Goal: Task Accomplishment & Management: Complete application form

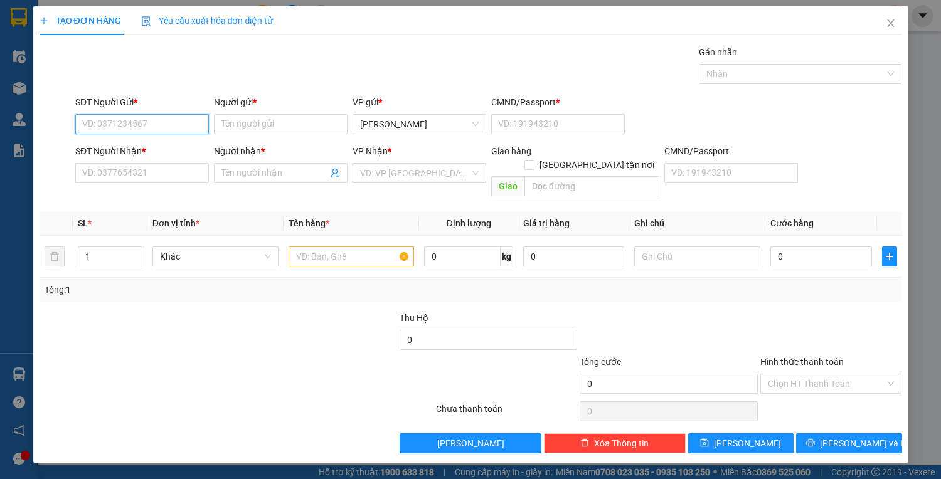
click at [125, 133] on input "SĐT Người Gửi *" at bounding box center [142, 124] width 134 height 20
type input "0905074064"
click at [237, 123] on input "Người gửi *" at bounding box center [281, 124] width 134 height 20
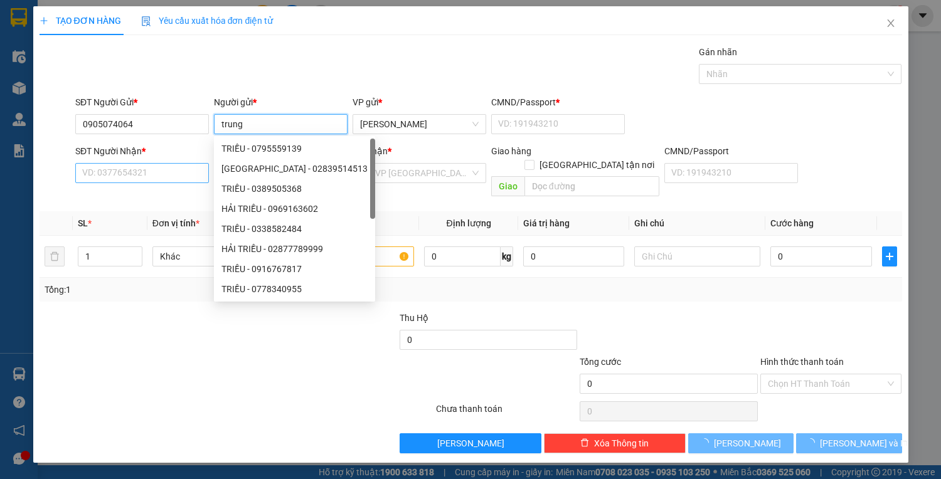
type input "trung"
click at [115, 173] on input "SĐT Người Nhận *" at bounding box center [142, 173] width 134 height 20
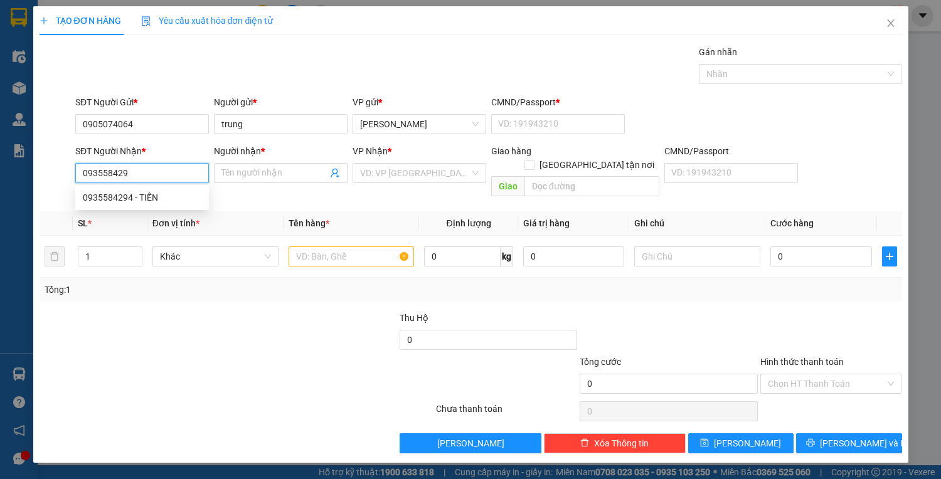
type input "0935584294"
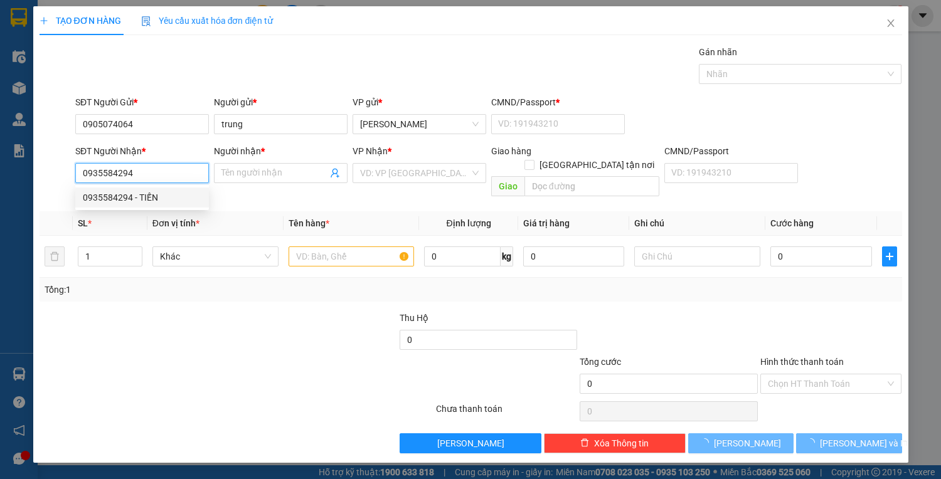
click at [134, 193] on div "0935584294 - TIẾN" at bounding box center [142, 198] width 119 height 14
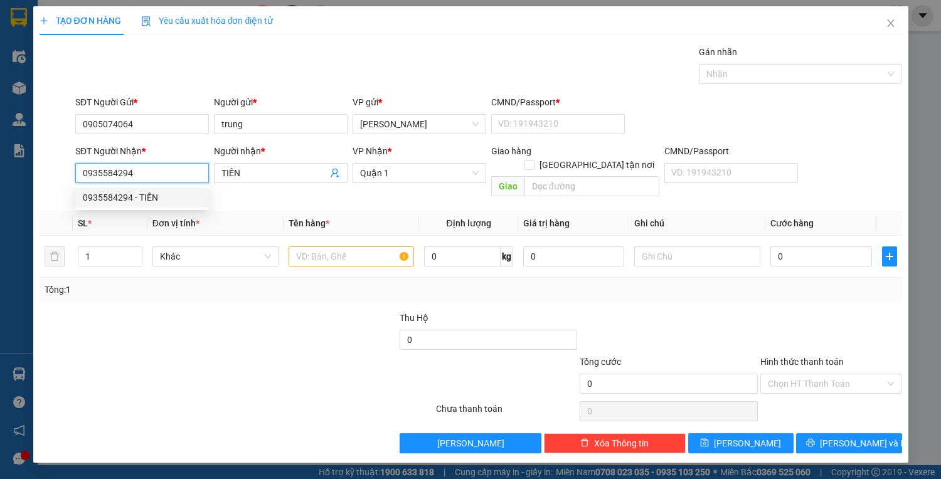
type input "TIẾN"
type input "0935584294"
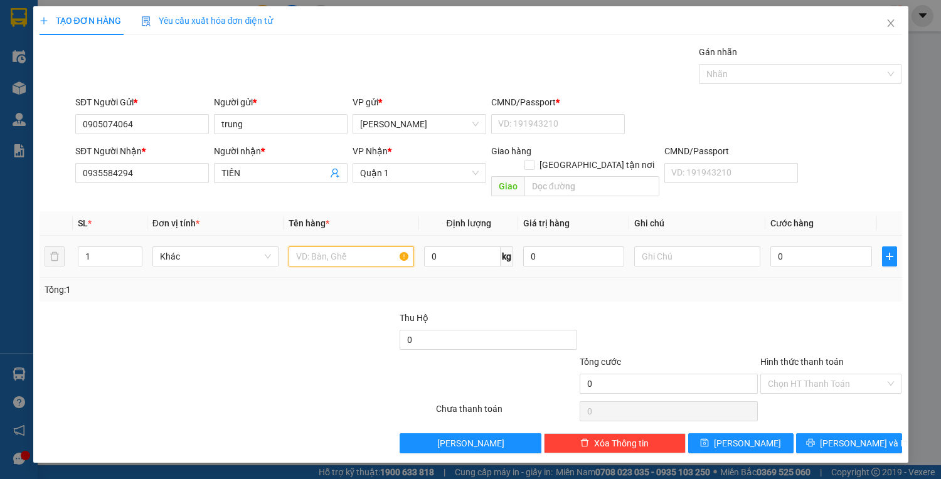
click at [339, 246] on input "text" at bounding box center [351, 256] width 126 height 20
type input "1 tx trắng"
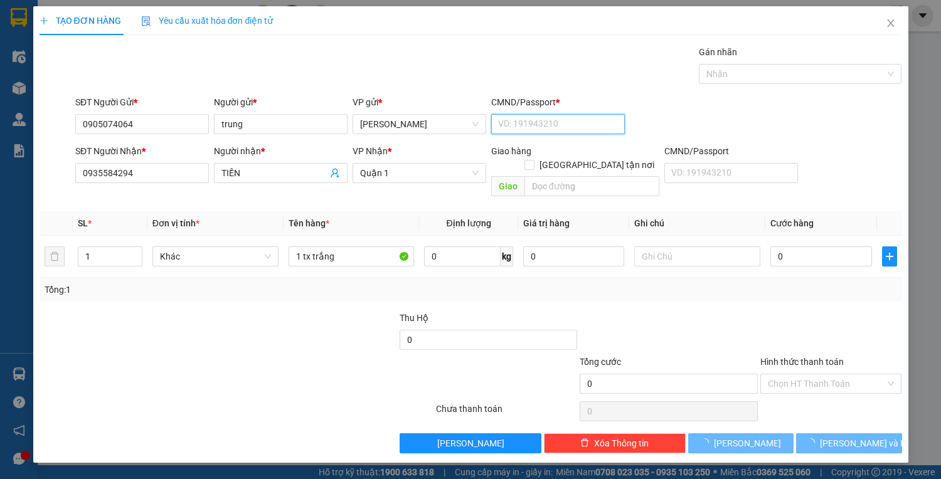
click at [501, 124] on input "CMND/Passport *" at bounding box center [558, 124] width 134 height 20
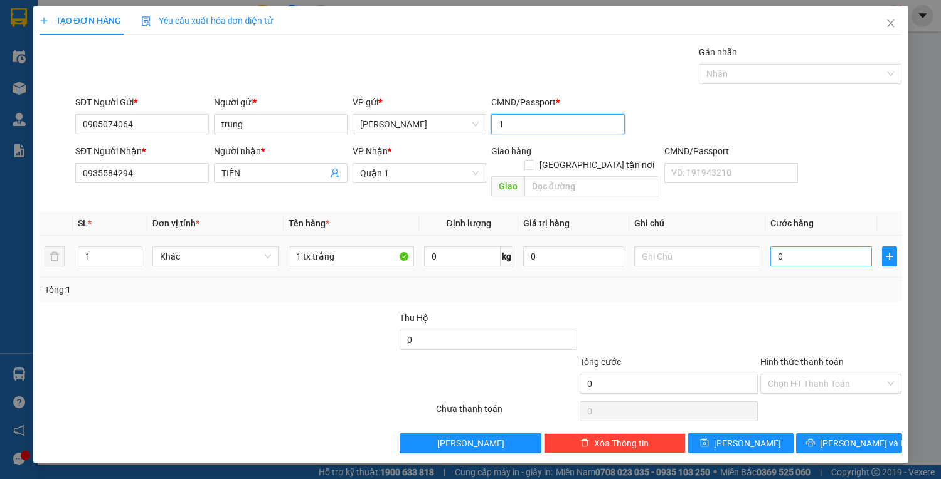
type input "1"
click at [813, 251] on input "0" at bounding box center [820, 256] width 101 height 20
type input "50"
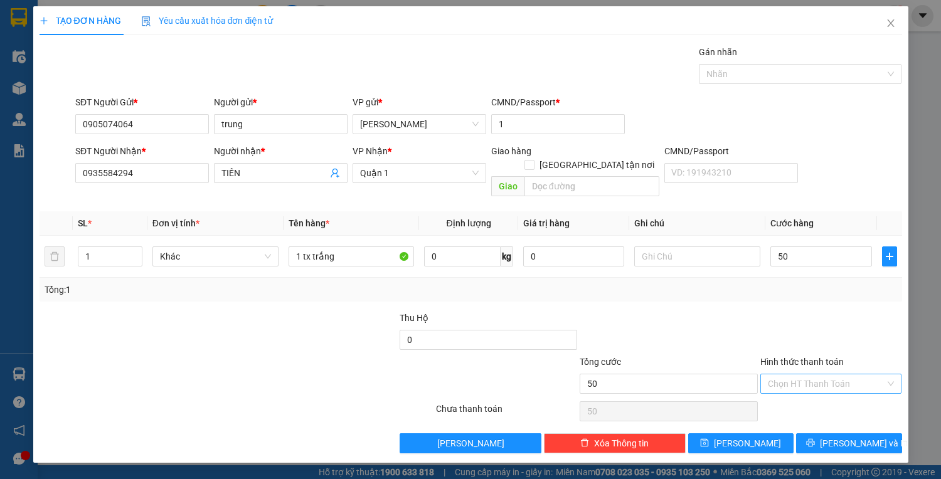
type input "50.000"
click at [821, 374] on input "Hình thức thanh toán" at bounding box center [827, 383] width 118 height 19
click at [821, 394] on div "Tại văn phòng" at bounding box center [831, 394] width 127 height 14
type input "0"
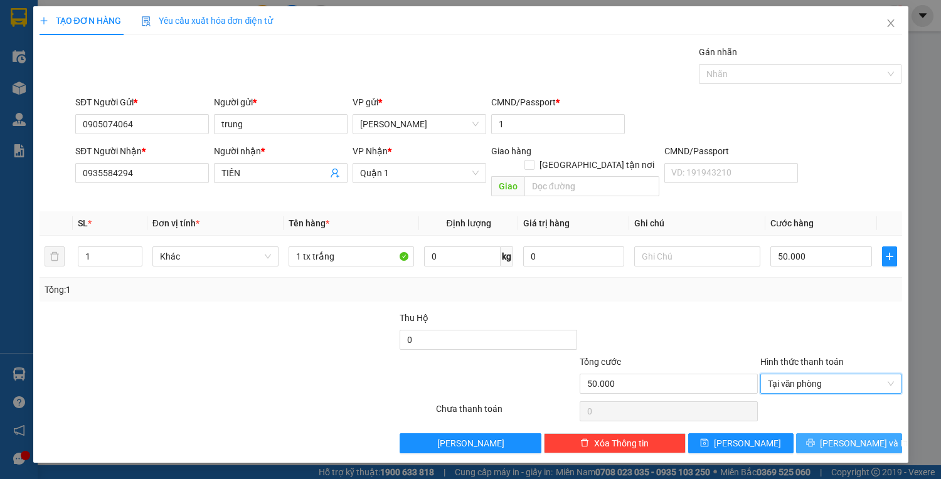
click at [840, 436] on span "[PERSON_NAME] và In" at bounding box center [864, 443] width 88 height 14
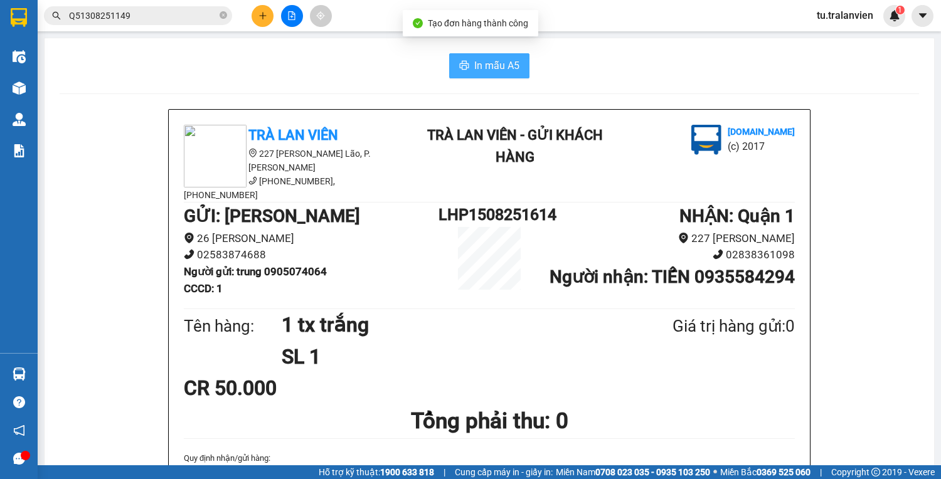
click at [505, 73] on span "In mẫu A5" at bounding box center [496, 66] width 45 height 16
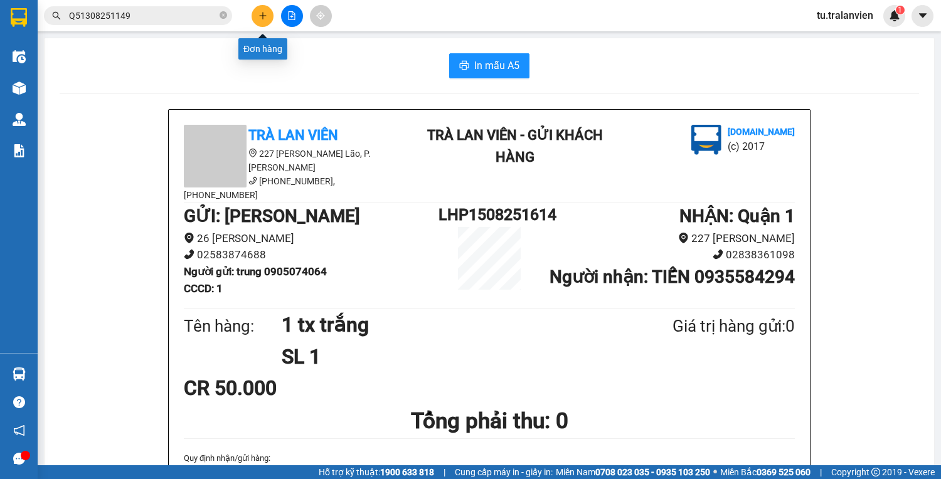
click at [258, 14] on icon "plus" at bounding box center [262, 15] width 9 height 9
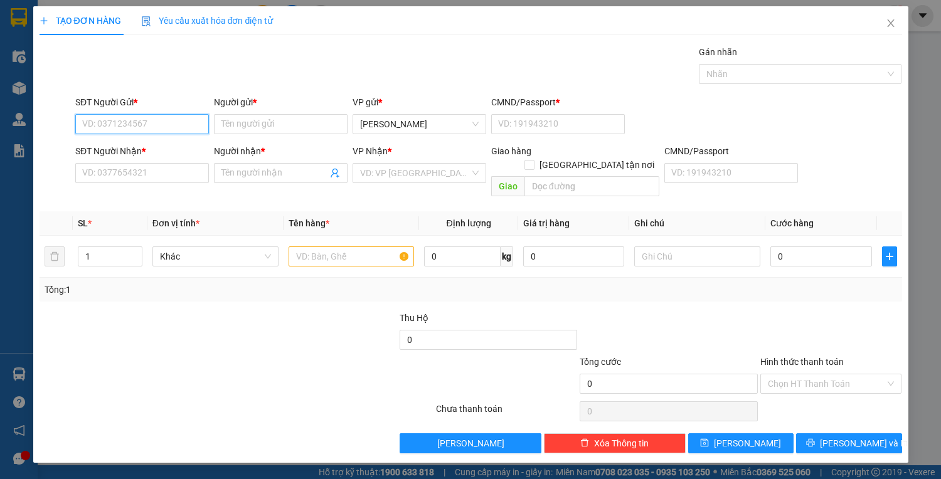
click at [184, 125] on input "SĐT Người Gửi *" at bounding box center [142, 124] width 134 height 20
type input "0832301931"
click at [231, 127] on input "Người gửi *" at bounding box center [281, 124] width 134 height 20
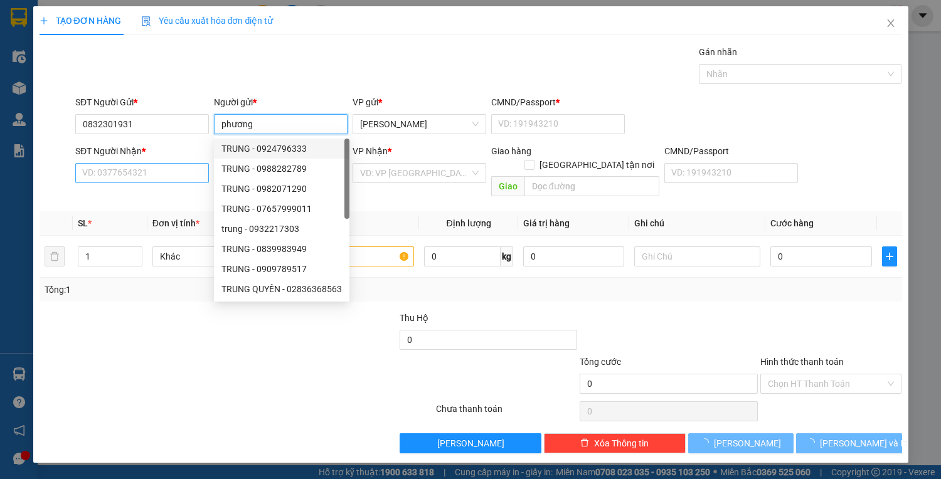
type input "phương"
click at [190, 168] on input "SĐT Người Nhận *" at bounding box center [142, 173] width 134 height 20
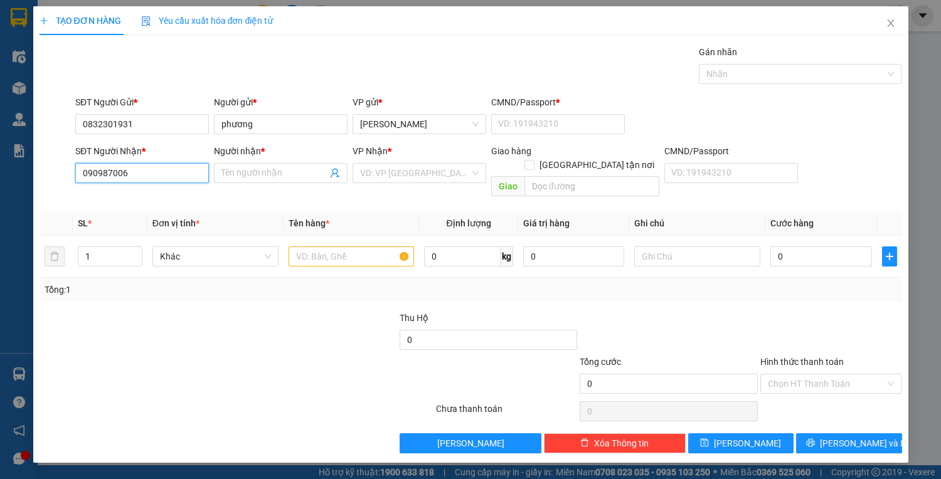
type input "0909870069"
click at [156, 203] on div "0909870069 - PHÚ" at bounding box center [142, 198] width 119 height 14
type input "PHÚ"
type input "225950977"
type input "0909870069"
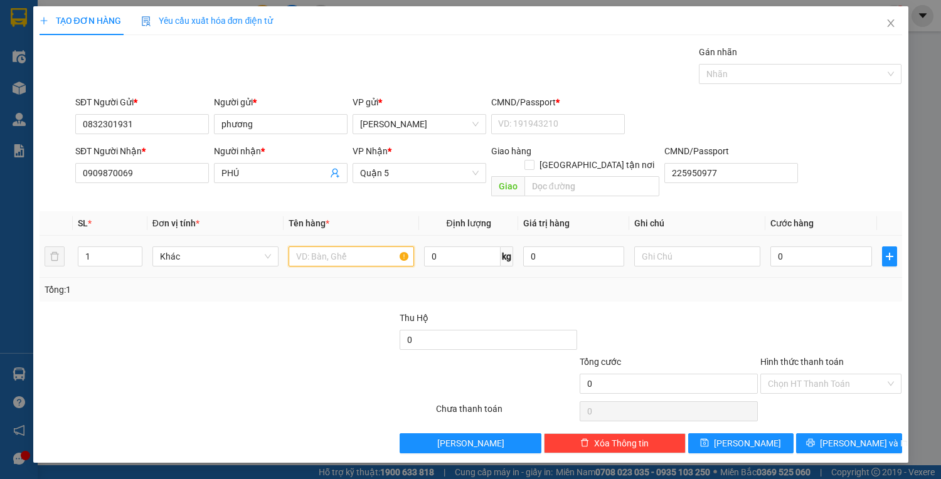
click at [331, 246] on input "text" at bounding box center [351, 256] width 126 height 20
type input "1 lốc máy"
click at [393, 288] on div "Transit Pickup Surcharge Ids Transit Deliver Surcharge Ids Transit Deliver Surc…" at bounding box center [471, 249] width 862 height 408
click at [782, 246] on input "0" at bounding box center [820, 256] width 101 height 20
type input "10"
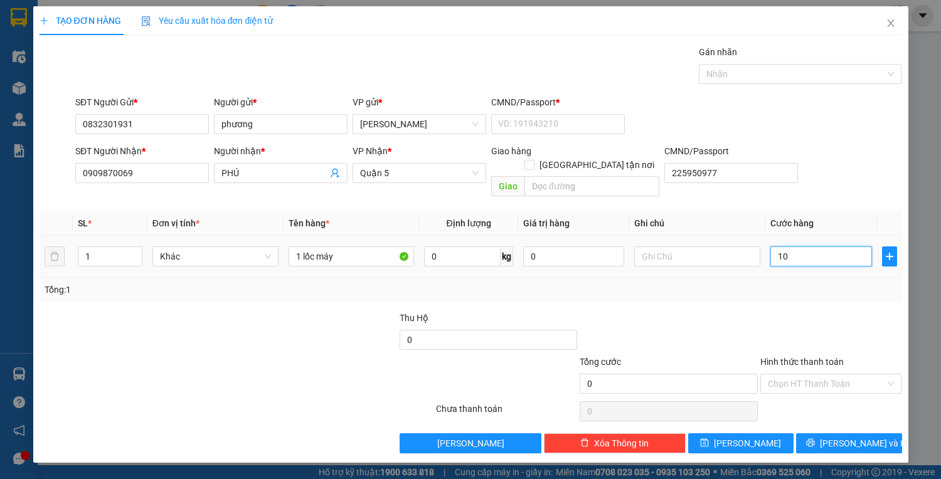
type input "10"
type input "100"
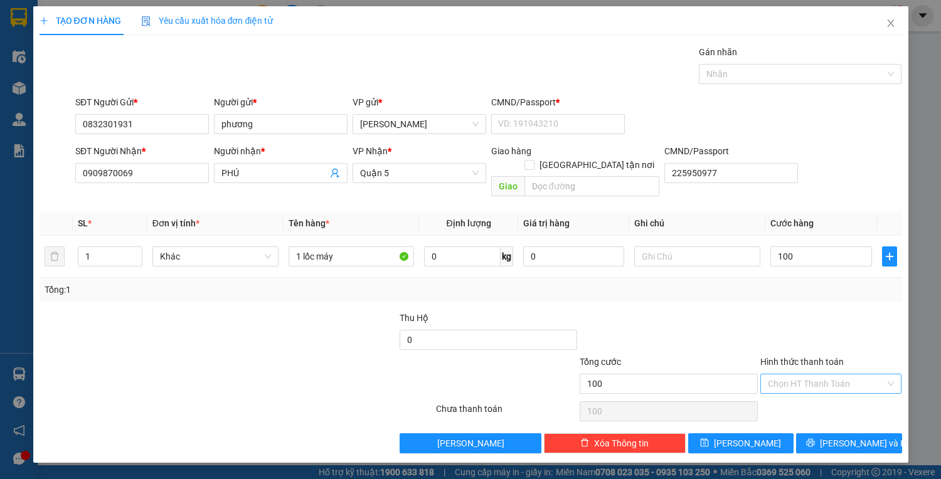
type input "100.000"
click at [829, 374] on input "Hình thức thanh toán" at bounding box center [827, 383] width 118 height 19
click at [838, 392] on div "Tại văn phòng" at bounding box center [831, 394] width 127 height 14
type input "0"
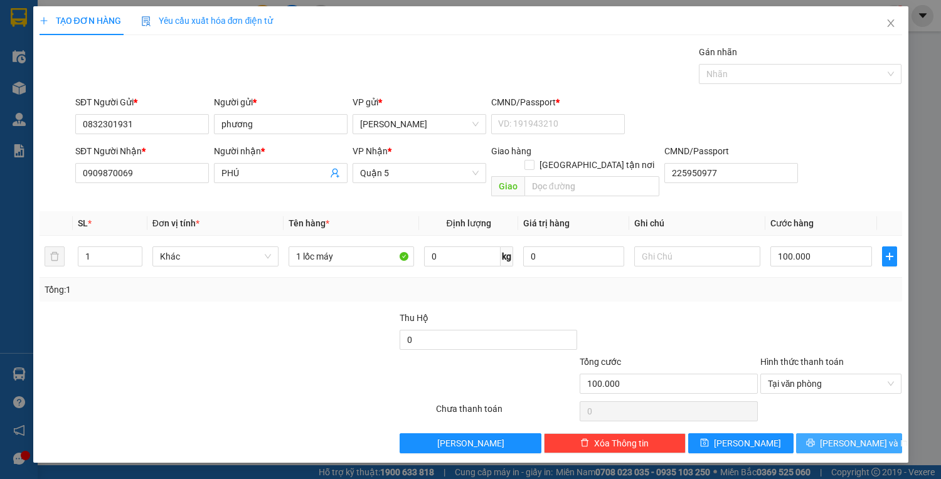
click at [848, 436] on span "[PERSON_NAME] và In" at bounding box center [864, 443] width 88 height 14
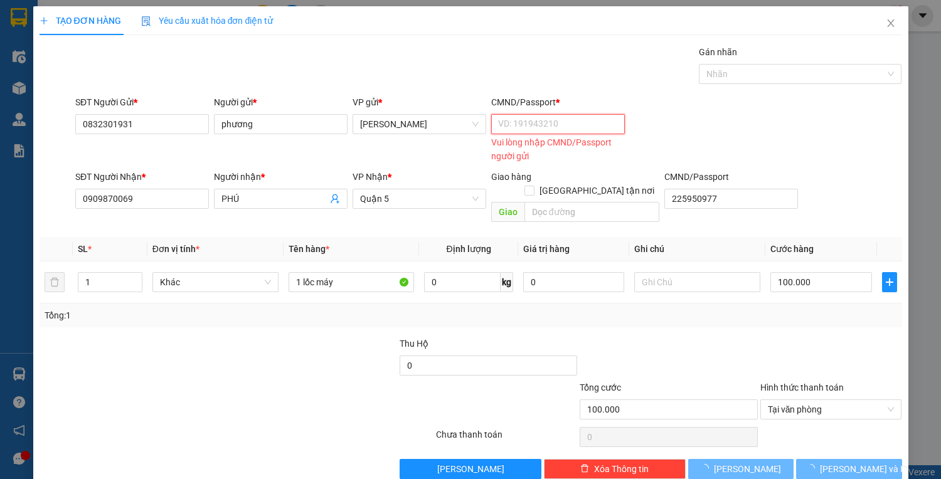
click at [529, 116] on input "CMND/Passport *" at bounding box center [558, 124] width 134 height 20
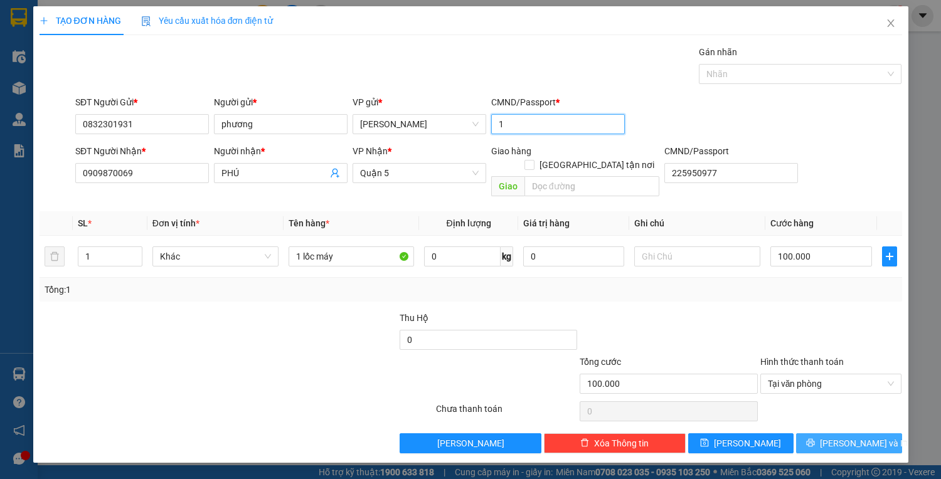
type input "1"
click at [800, 433] on button "[PERSON_NAME] và In" at bounding box center [848, 443] width 105 height 20
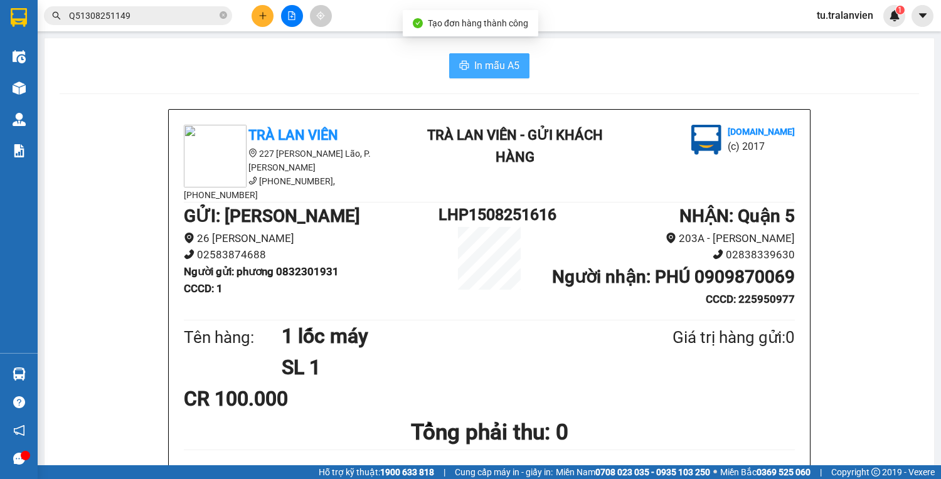
click at [474, 71] on span "In mẫu A5" at bounding box center [496, 66] width 45 height 16
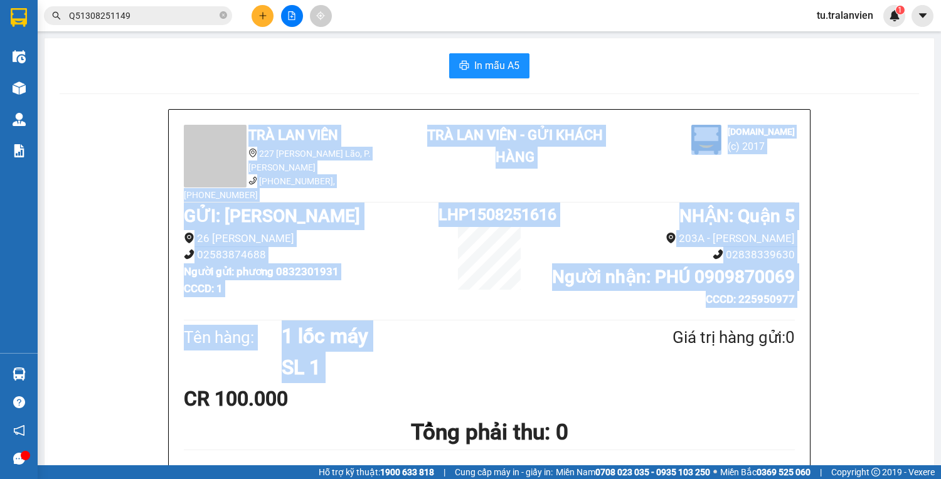
drag, startPoint x: 41, startPoint y: 38, endPoint x: 663, endPoint y: 364, distance: 701.9
click at [663, 364] on main "In mẫu A5 Trà Lan Viên 227 [PERSON_NAME], P. [PERSON_NAME] Lão [PHONE_NUMBER], …" at bounding box center [470, 232] width 941 height 465
click at [663, 364] on div "Tên hàng: 1 lốc máy SL 1 Giá trị hàng gửi: 0" at bounding box center [489, 351] width 611 height 63
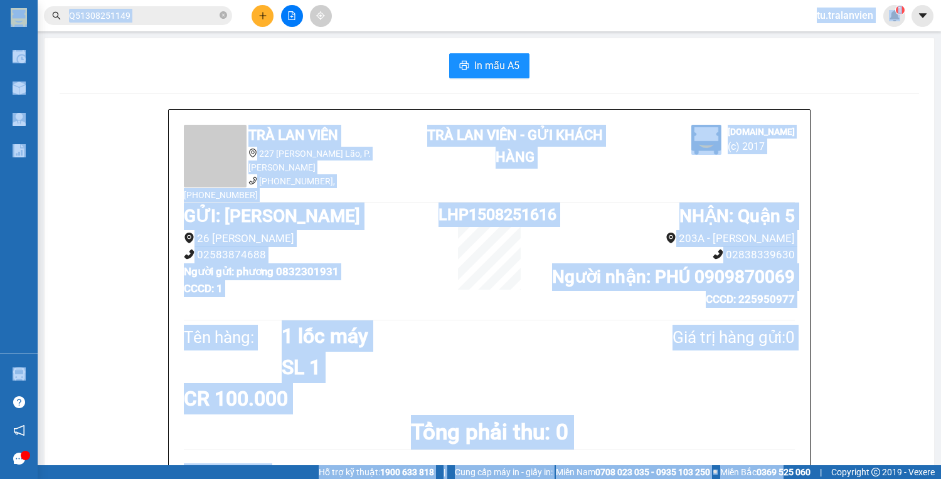
drag, startPoint x: 43, startPoint y: 14, endPoint x: 790, endPoint y: 374, distance: 828.9
click at [781, 479] on html "Kết quả tìm kiếm ( 1 ) Bộ lọc Mã ĐH Trạng thái Món hàng Thu hộ Tổng cước Chưa c…" at bounding box center [470, 239] width 941 height 479
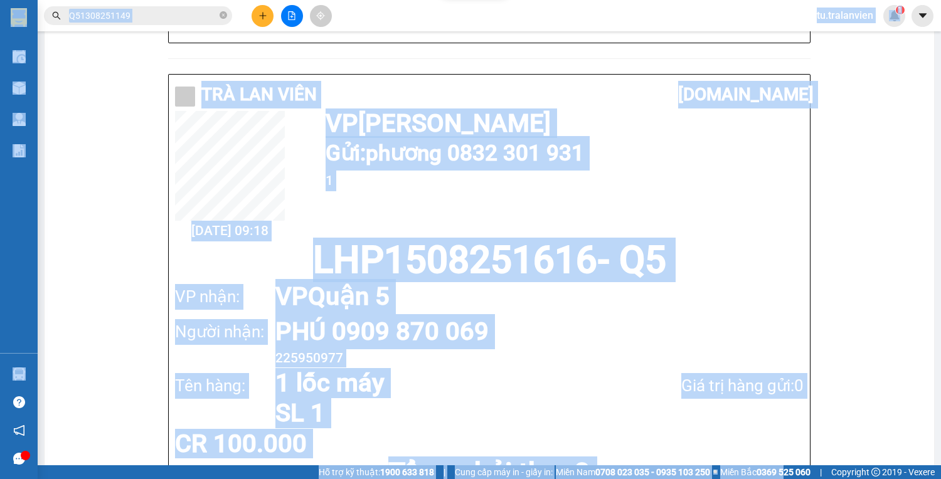
scroll to position [619, 0]
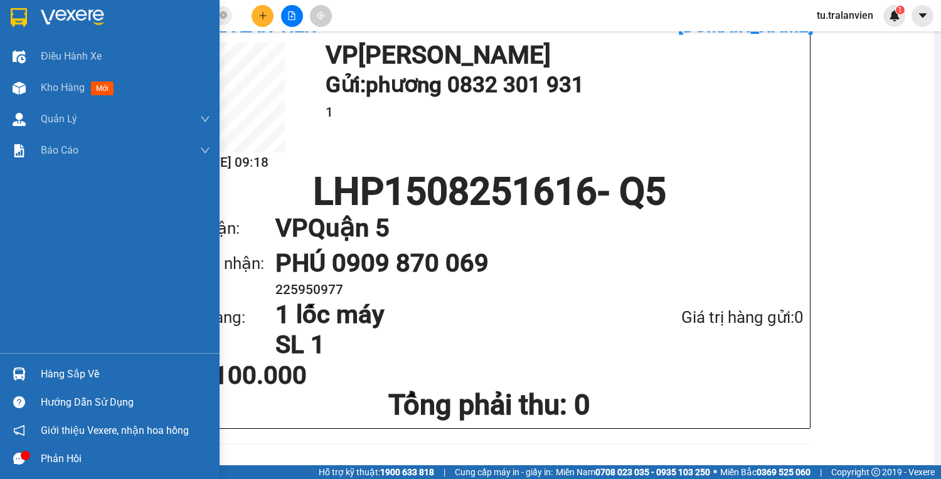
drag, startPoint x: 938, startPoint y: 473, endPoint x: 376, endPoint y: 260, distance: 601.0
click at [374, 260] on section "Kết quả tìm kiếm ( 1 ) Bộ lọc Mã ĐH Trạng thái Món hàng Thu hộ Tổng cước Chưa c…" at bounding box center [470, 239] width 941 height 479
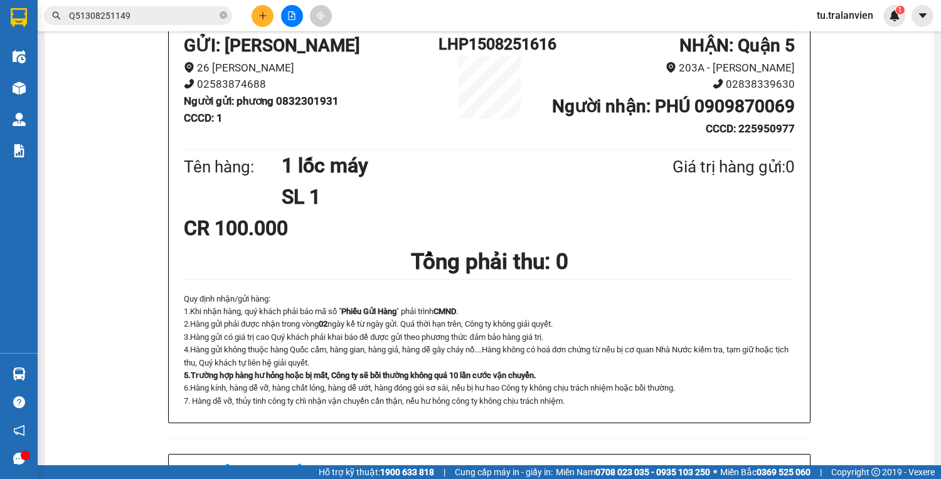
scroll to position [67, 0]
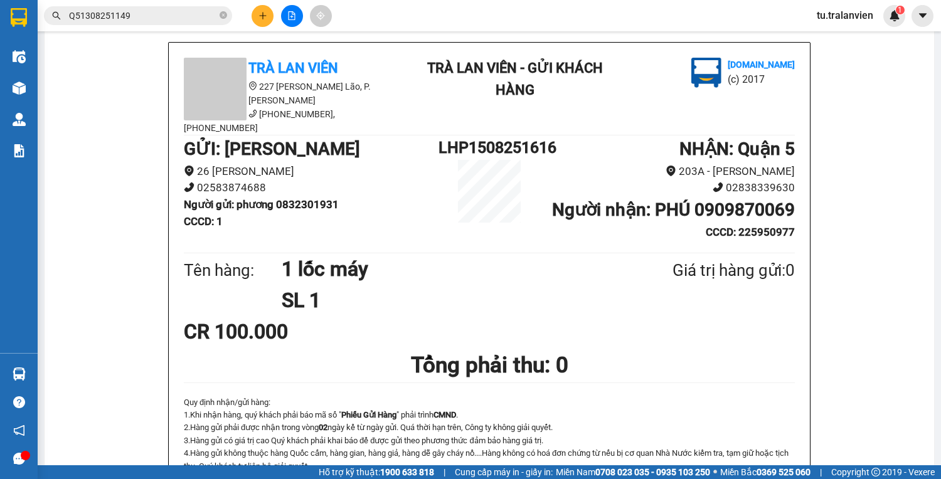
click at [273, 10] on div at bounding box center [292, 16] width 94 height 22
click at [266, 10] on button at bounding box center [262, 16] width 22 height 22
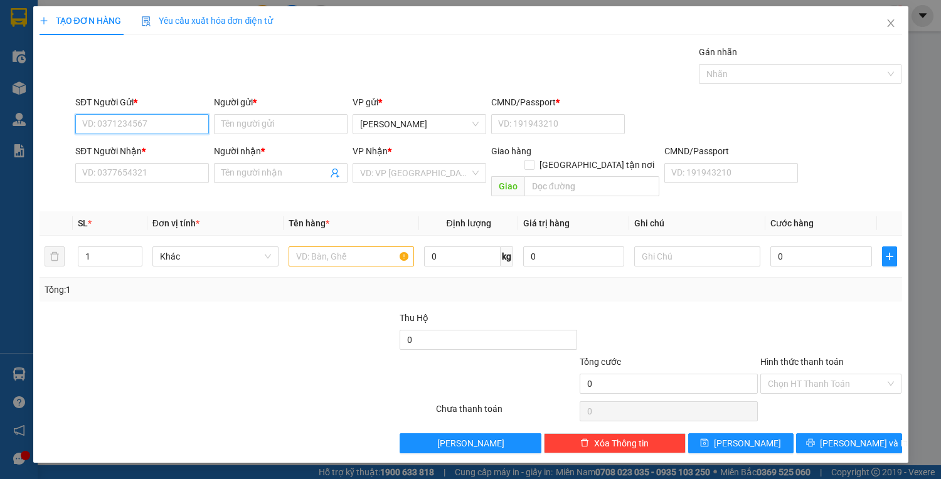
click at [188, 117] on input "SĐT Người Gửi *" at bounding box center [142, 124] width 134 height 20
click at [154, 177] on input "SĐT Người Nhận *" at bounding box center [142, 173] width 134 height 20
type input "0965319068"
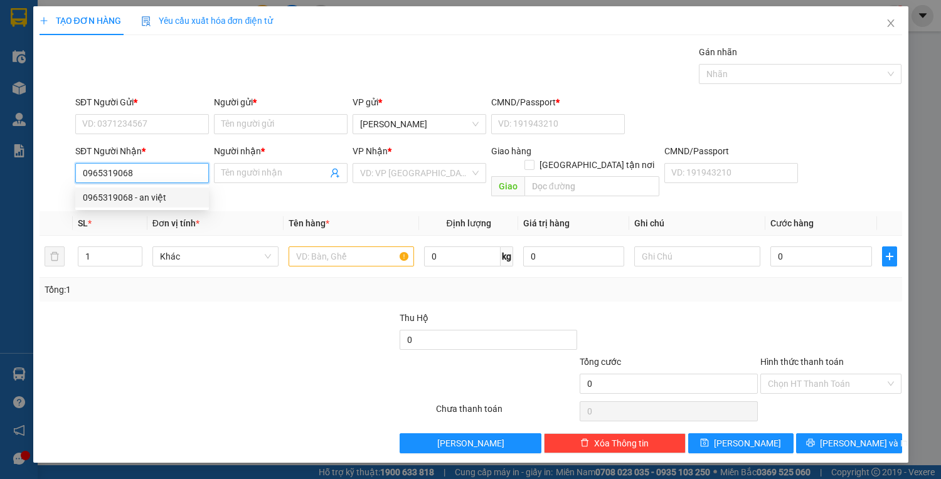
click at [173, 189] on div "0965319068 - an việt" at bounding box center [142, 198] width 134 height 20
type input "an việt"
type input "0965319068"
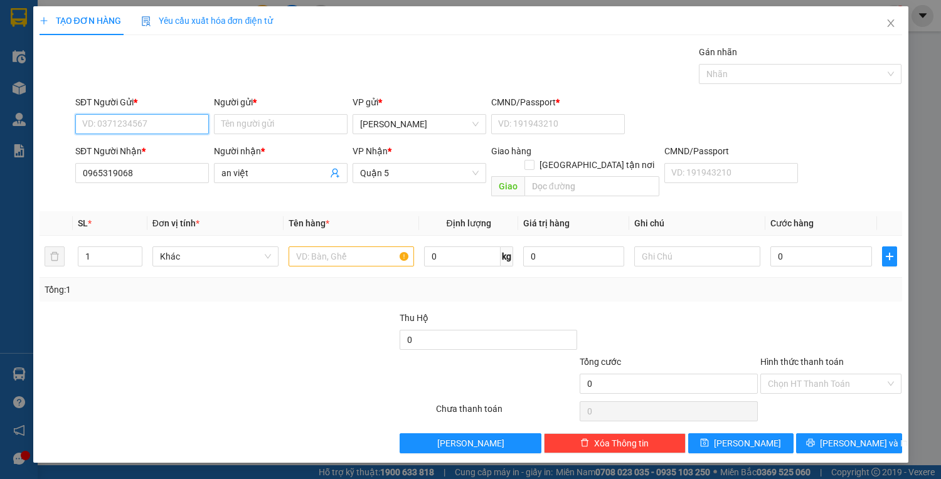
click at [166, 131] on input "SĐT Người Gửi *" at bounding box center [142, 124] width 134 height 20
click at [162, 127] on input "SĐT Người Gửi *" at bounding box center [142, 124] width 134 height 20
type input "0944000177"
click at [295, 123] on input "Người gửi *" at bounding box center [281, 124] width 134 height 20
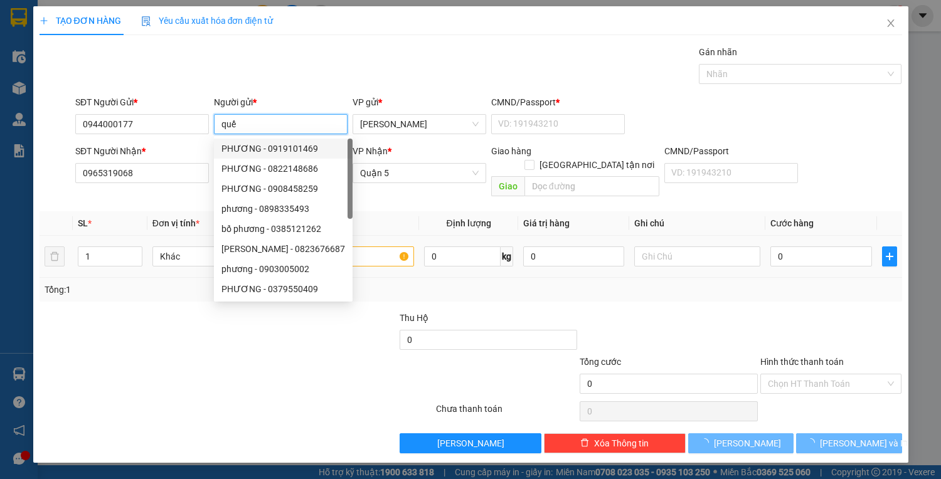
type input "quế"
click at [361, 246] on input "text" at bounding box center [351, 256] width 126 height 20
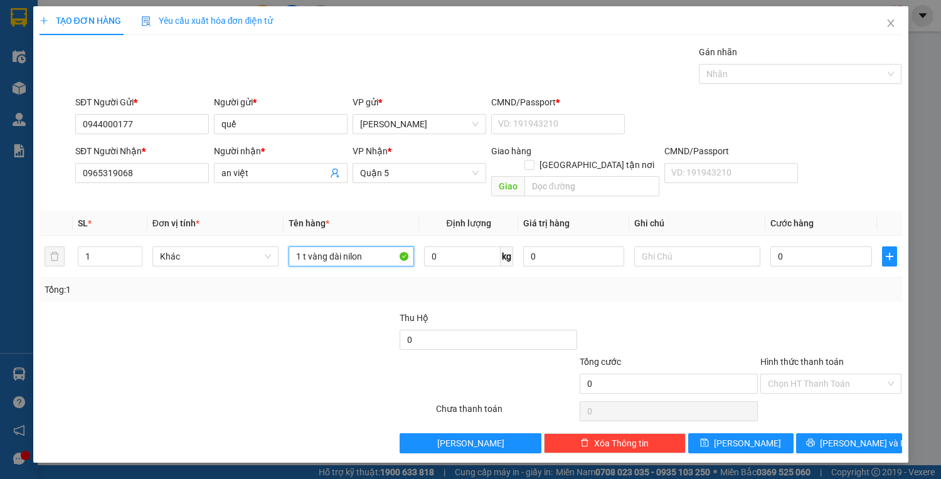
type input "1 t vàng dài nilon"
click at [569, 125] on input "CMND/Passport *" at bounding box center [558, 124] width 134 height 20
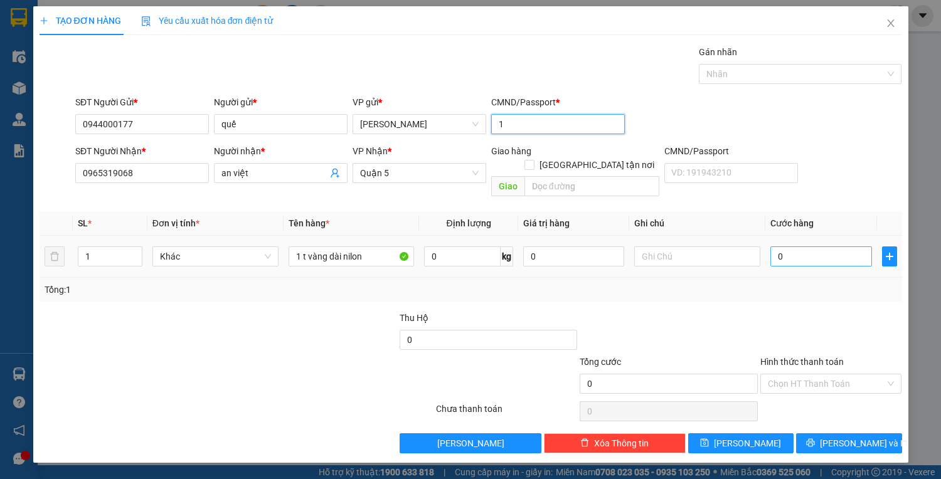
type input "1"
click at [818, 246] on input "0" at bounding box center [820, 256] width 101 height 20
type input "50"
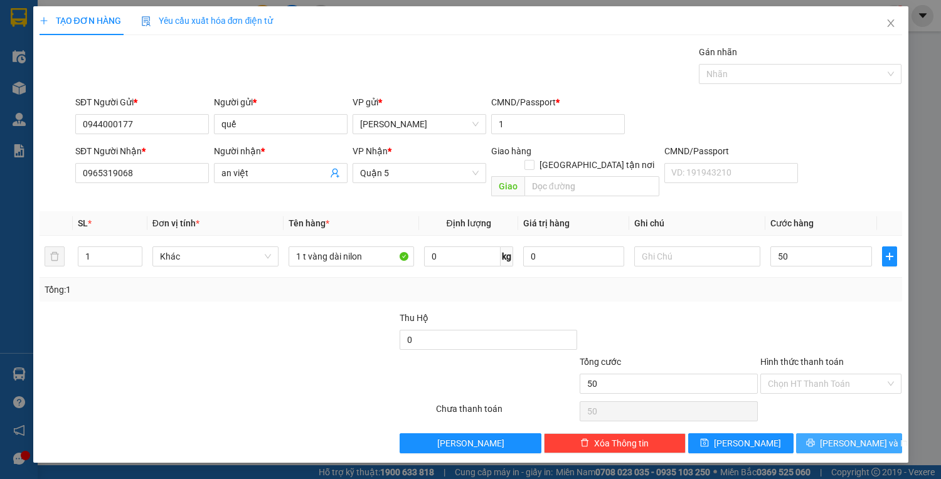
type input "50.000"
click at [839, 436] on span "[PERSON_NAME] và In" at bounding box center [864, 443] width 88 height 14
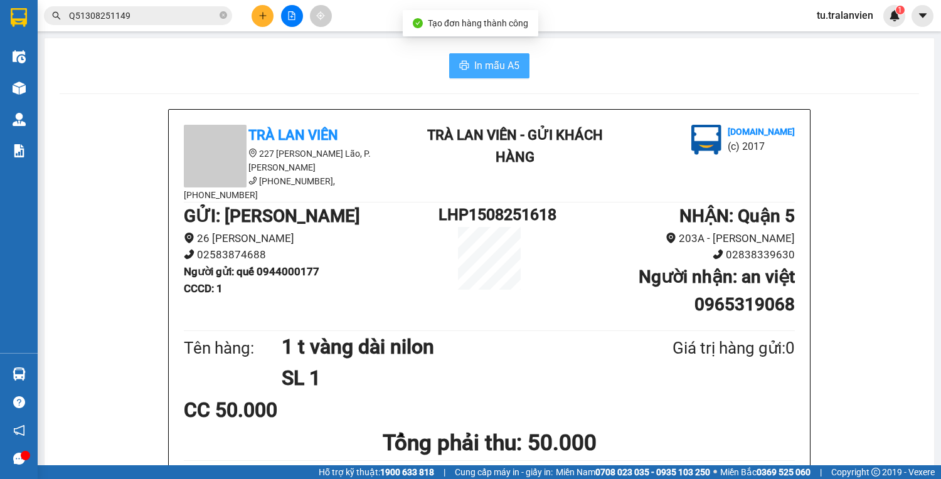
drag, startPoint x: 494, startPoint y: 48, endPoint x: 500, endPoint y: 57, distance: 11.0
click at [500, 57] on button "In mẫu A5" at bounding box center [489, 65] width 80 height 25
drag, startPoint x: 248, startPoint y: 16, endPoint x: 255, endPoint y: 13, distance: 7.9
click at [253, 14] on div at bounding box center [292, 16] width 94 height 22
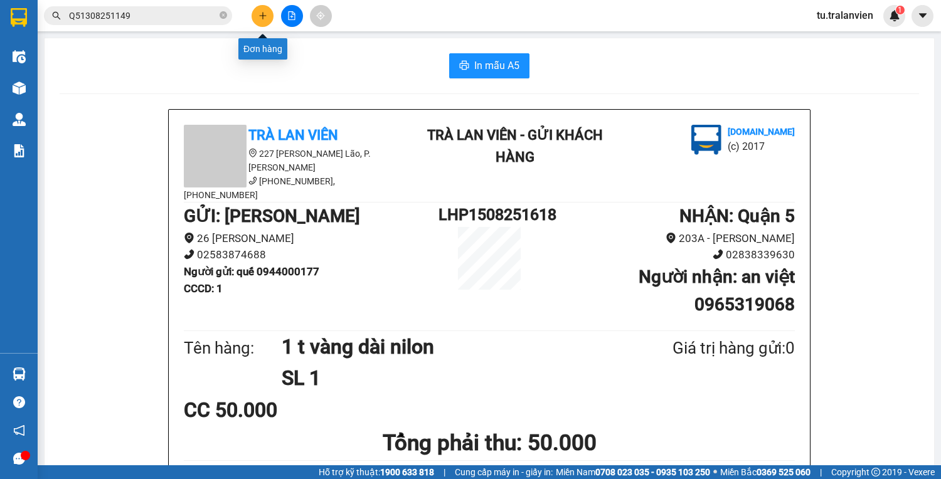
click at [255, 13] on button at bounding box center [262, 16] width 22 height 22
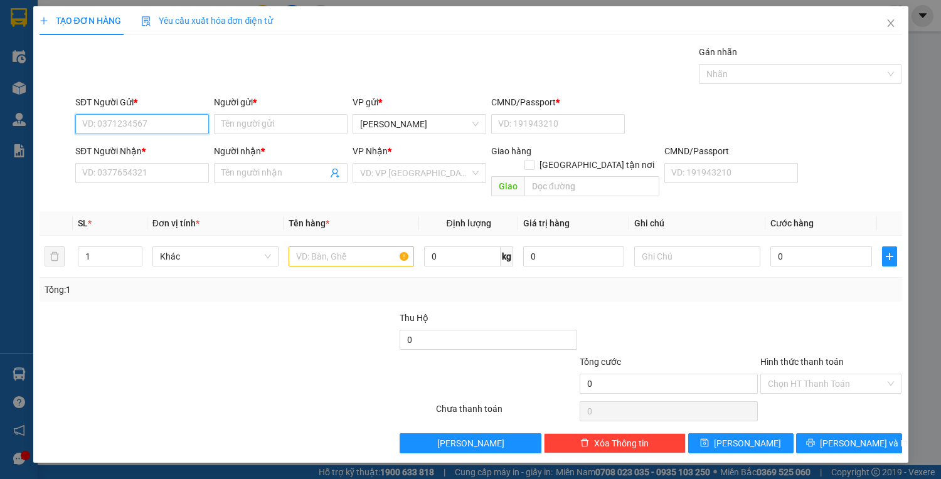
click at [161, 129] on input "SĐT Người Gửi *" at bounding box center [142, 124] width 134 height 20
type input "0965479888"
click at [169, 117] on input "0965479888" at bounding box center [142, 124] width 134 height 20
click at [162, 140] on div "0965479888 - AN" at bounding box center [142, 149] width 134 height 20
type input "AN"
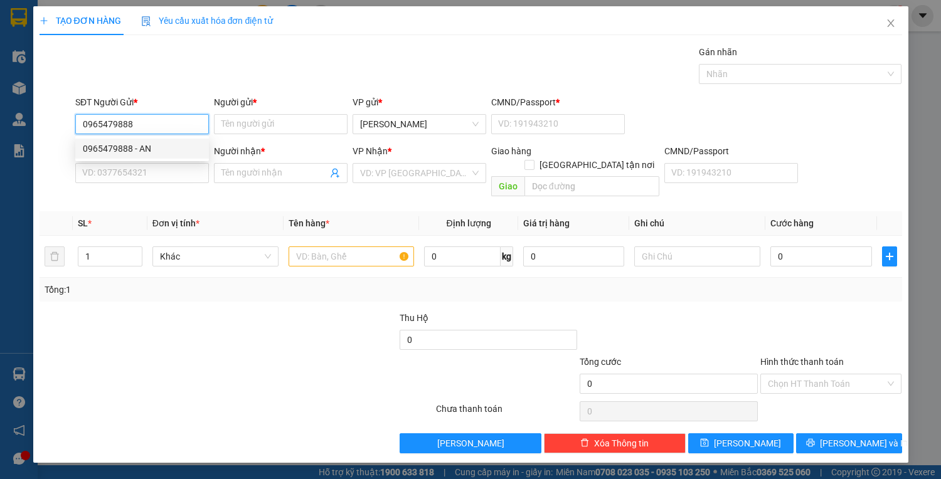
type input "22518922"
type input "0948011115"
type input "anh"
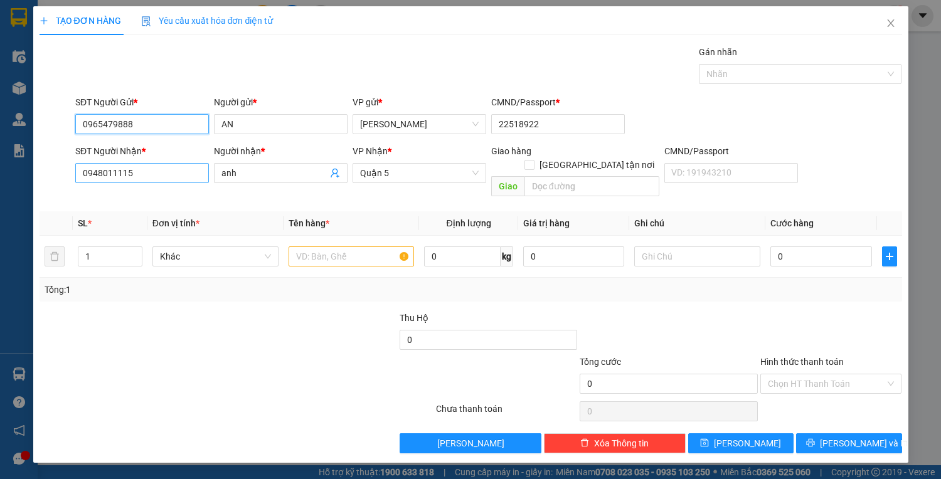
type input "0965479888"
click at [175, 164] on input "0948011115" at bounding box center [142, 173] width 134 height 20
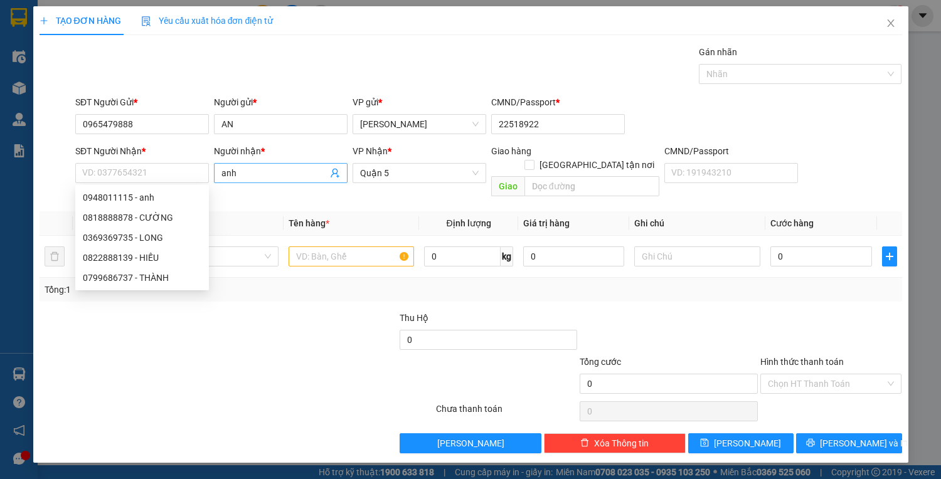
click at [228, 176] on input "anh" at bounding box center [274, 173] width 106 height 14
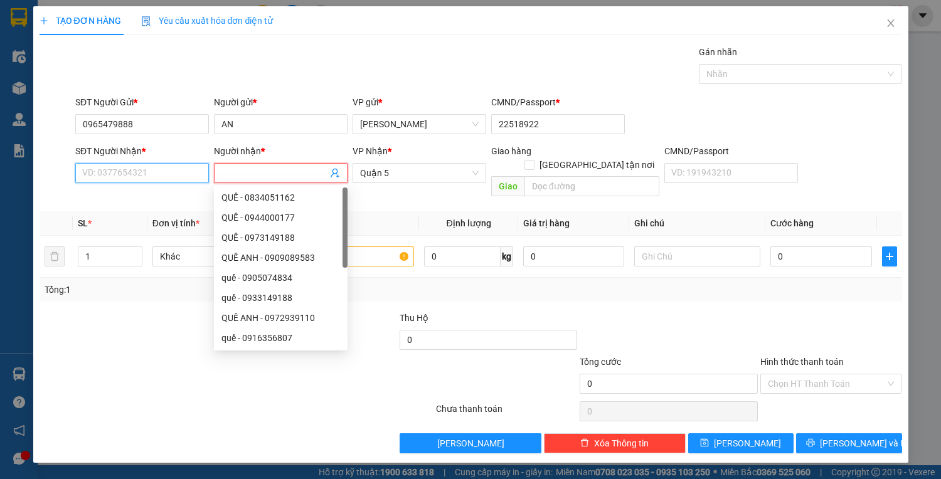
click at [166, 174] on input "SĐT Người Nhận *" at bounding box center [142, 173] width 134 height 20
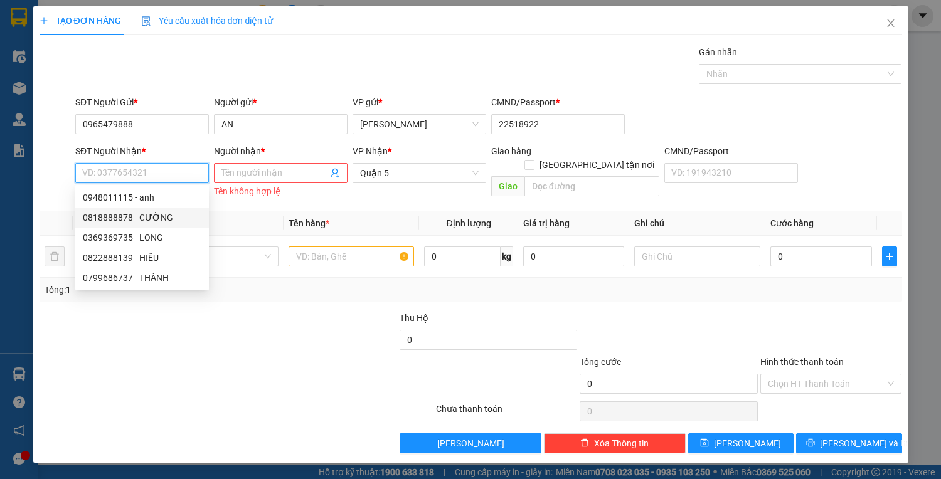
click at [171, 220] on div "0818888878 - CƯỜNG" at bounding box center [142, 218] width 119 height 14
type input "0818888878"
type input "CƯỜNG"
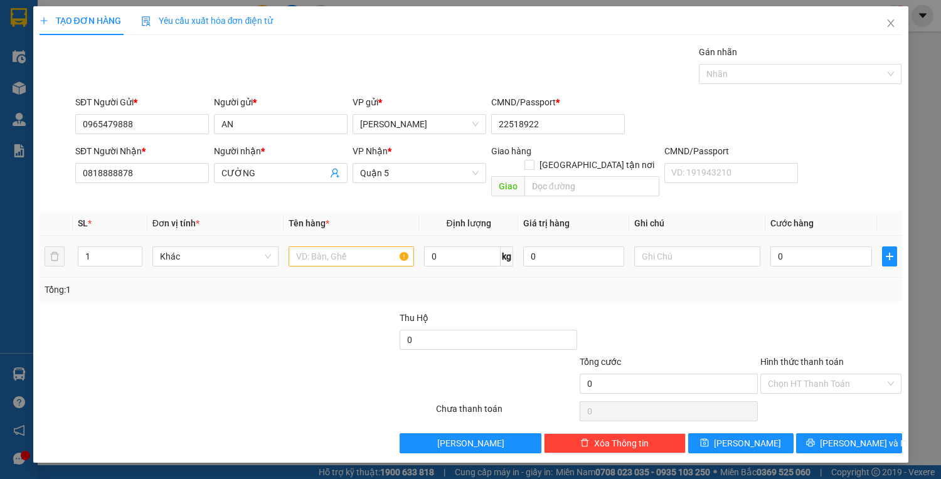
click at [322, 253] on div at bounding box center [351, 256] width 126 height 25
click at [320, 248] on input "text" at bounding box center [351, 256] width 126 height 20
type input "1 hộp vàng"
click at [823, 255] on td "0" at bounding box center [820, 257] width 111 height 42
click at [823, 248] on input "0" at bounding box center [820, 256] width 101 height 20
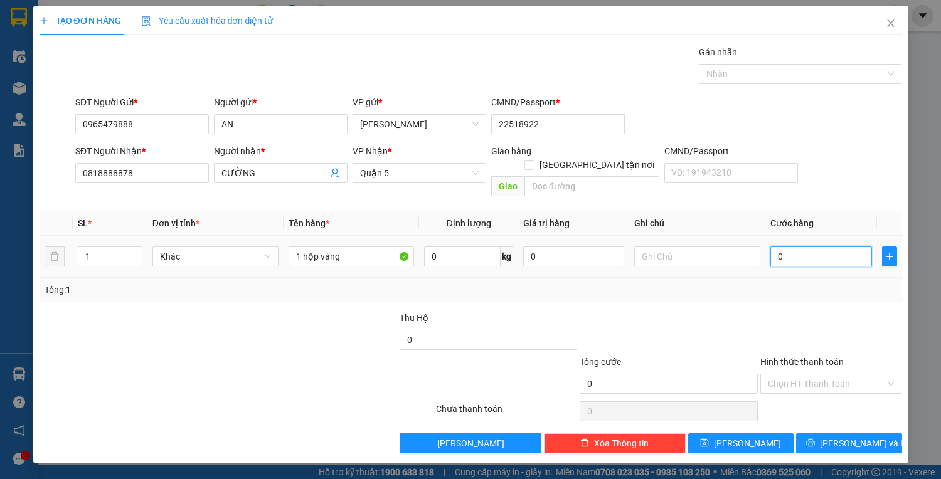
type input "2"
type input "25"
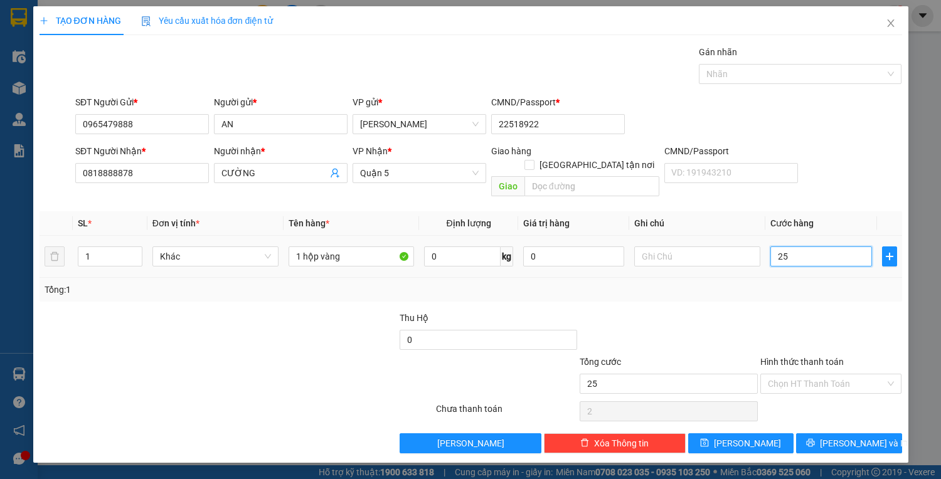
type input "25"
type input "25.000"
click at [840, 436] on span "[PERSON_NAME] và In" at bounding box center [864, 443] width 88 height 14
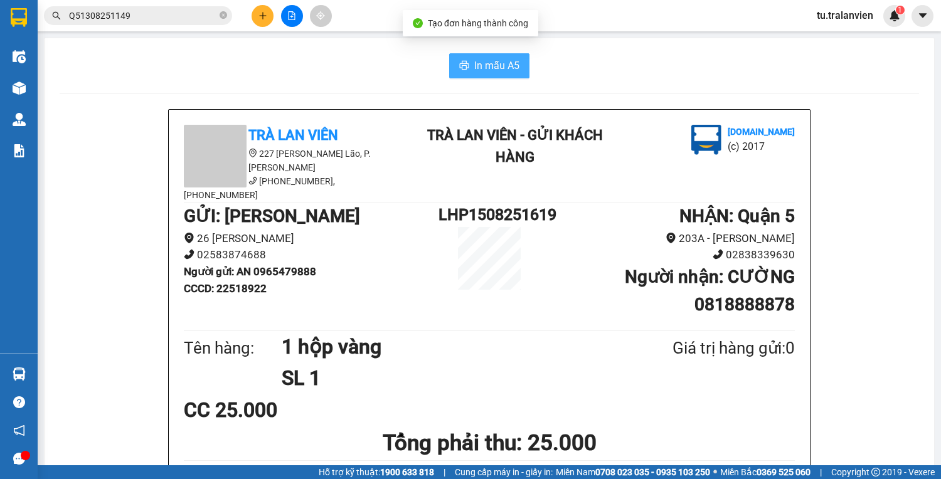
click at [522, 68] on button "In mẫu A5" at bounding box center [489, 65] width 80 height 25
click at [127, 17] on input "Q51308251149" at bounding box center [143, 16] width 148 height 14
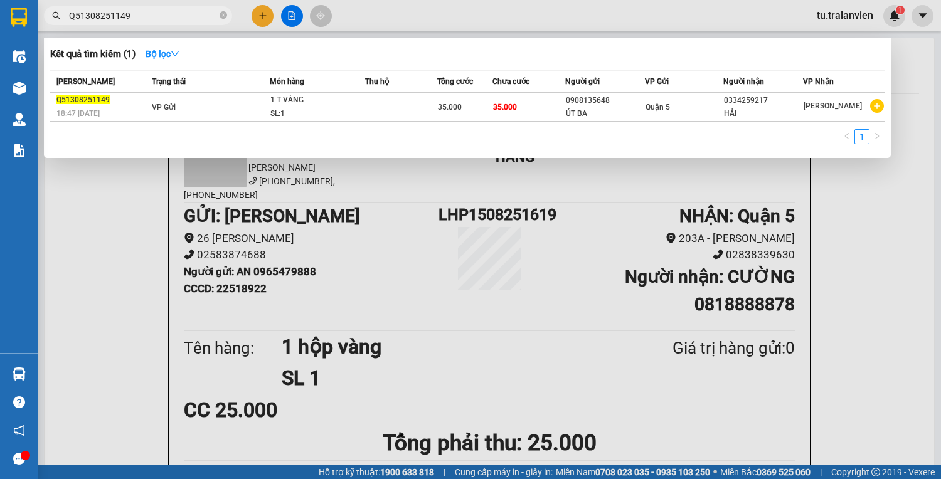
click at [127, 17] on input "Q51308251149" at bounding box center [143, 16] width 148 height 14
paste input "11408251251"
type input "Q11408251251"
click at [433, 264] on div at bounding box center [470, 239] width 941 height 479
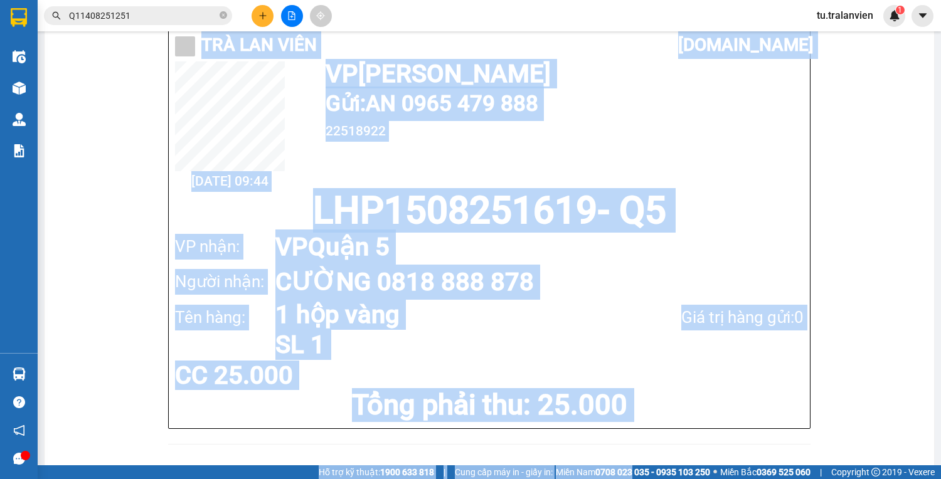
drag, startPoint x: 138, startPoint y: 48, endPoint x: 665, endPoint y: 383, distance: 624.6
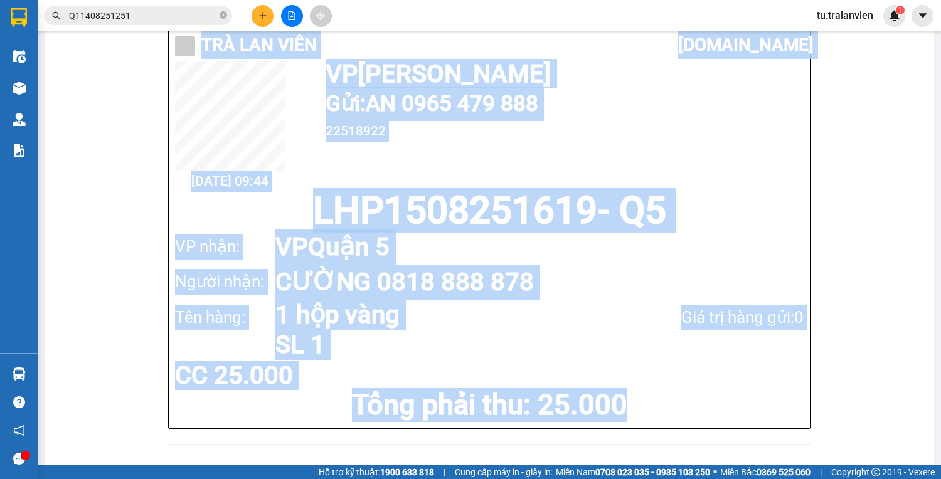
click at [663, 341] on div "Tên hàng: 1 hộp vàng SL 1 Giá trị hàng gửi: 0" at bounding box center [489, 330] width 628 height 60
